Goal: Obtain resource: Download file/media

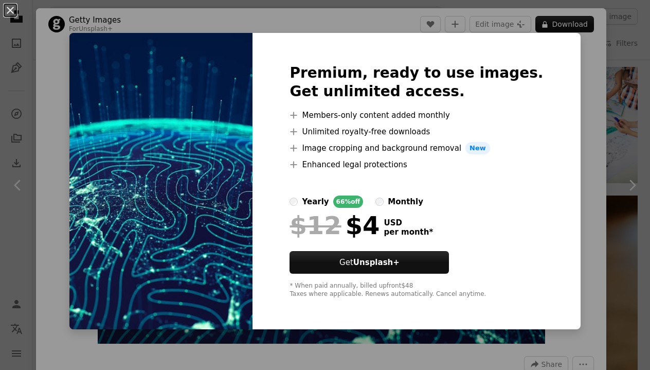
scroll to position [594, 0]
click at [575, 108] on div "An X shape Premium, ready to use images. Get unlimited access. A plus sign Memb…" at bounding box center [325, 185] width 650 height 370
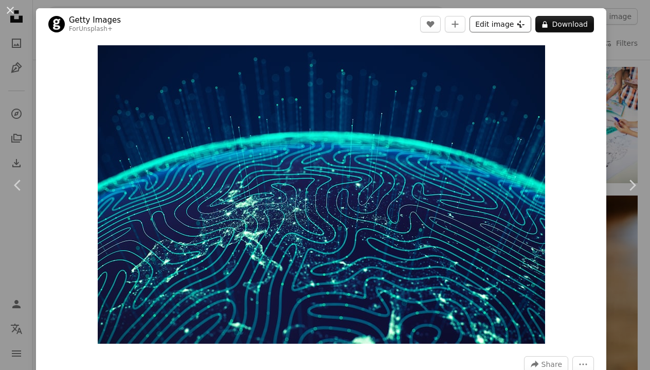
click at [518, 22] on button "Edit image Plus sign for Unsplash+" at bounding box center [501, 24] width 62 height 16
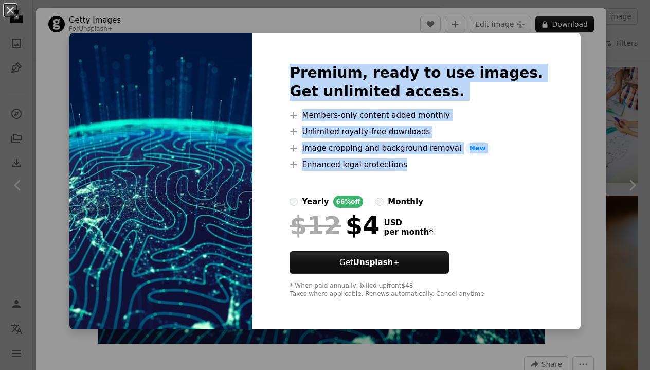
drag, startPoint x: 315, startPoint y: 70, endPoint x: 421, endPoint y: 178, distance: 151.0
click at [421, 178] on div "Premium, ready to use images. Get unlimited access. A plus sign Members-only co…" at bounding box center [417, 181] width 328 height 296
copy div "Premium, ready to use images. Get unlimited access. A plus sign Members-only co…"
click at [623, 99] on div "An X shape Premium, ready to use images. Get unlimited access. A plus sign Memb…" at bounding box center [325, 185] width 650 height 370
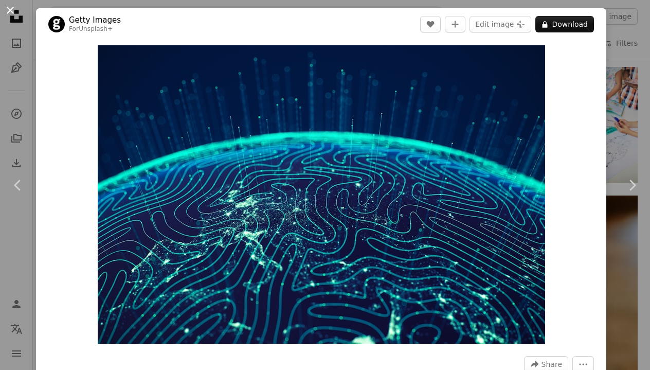
click at [6, 12] on button "An X shape" at bounding box center [10, 10] width 12 height 12
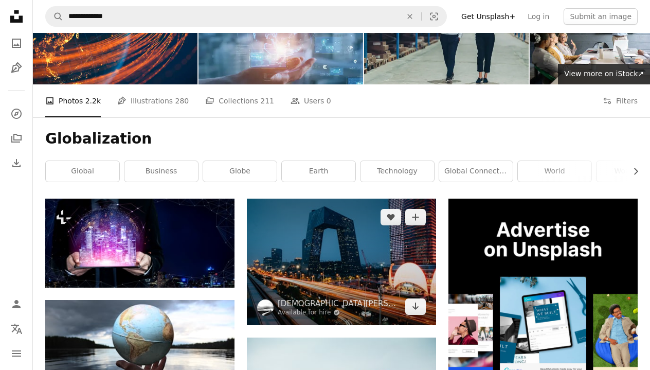
scroll to position [82, 0]
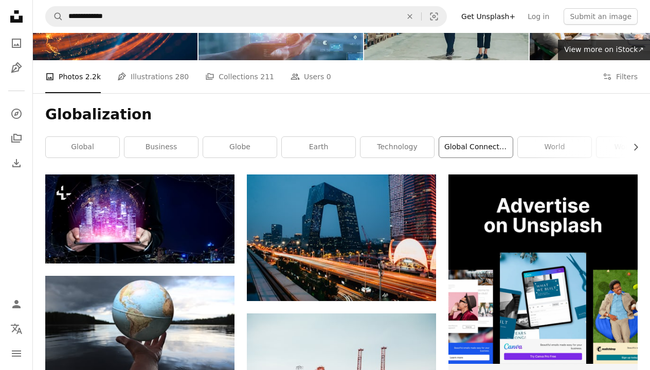
click at [458, 147] on link "global connection" at bounding box center [476, 147] width 74 height 21
